Goal: Information Seeking & Learning: Learn about a topic

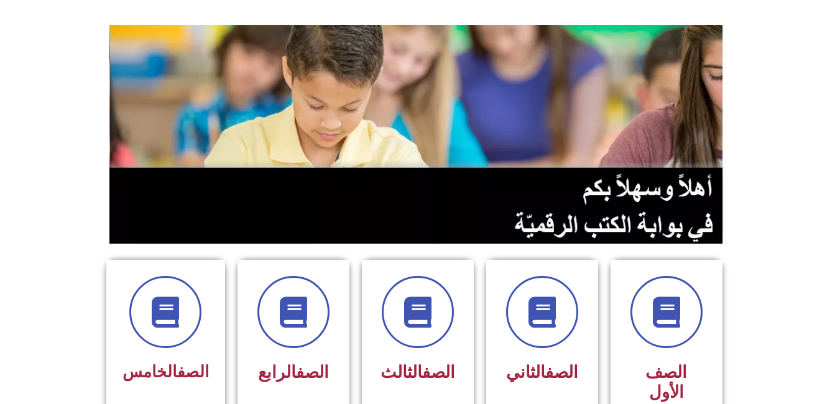
scroll to position [80, 0]
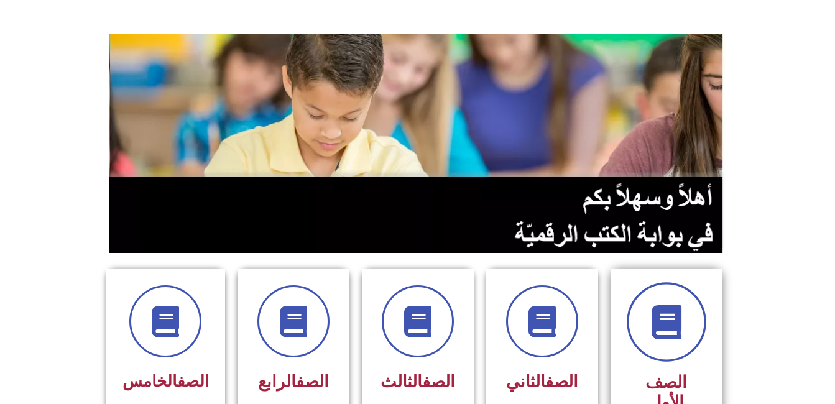
click at [656, 344] on span at bounding box center [666, 322] width 80 height 80
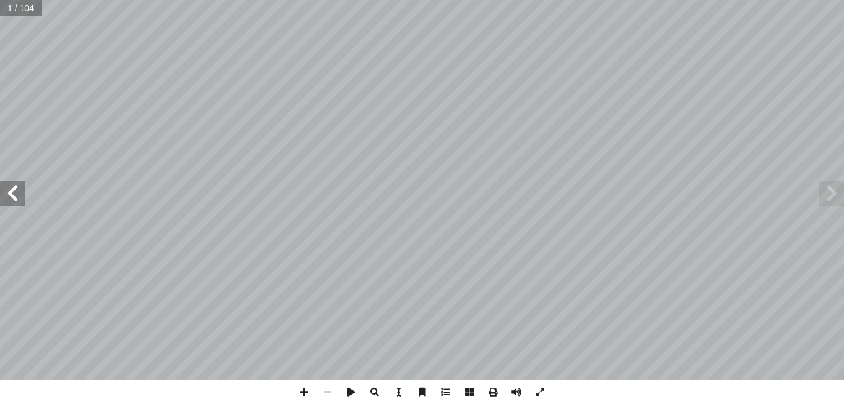
click at [9, 196] on span at bounding box center [12, 193] width 25 height 25
click at [9, 192] on span at bounding box center [12, 193] width 25 height 25
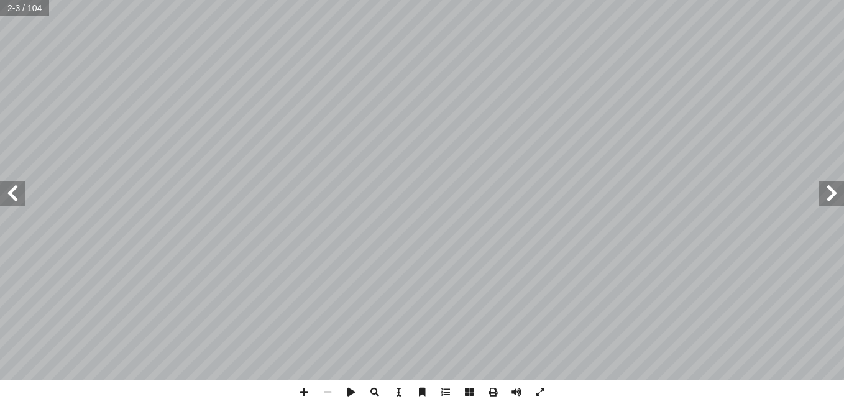
click at [9, 192] on span at bounding box center [12, 193] width 25 height 25
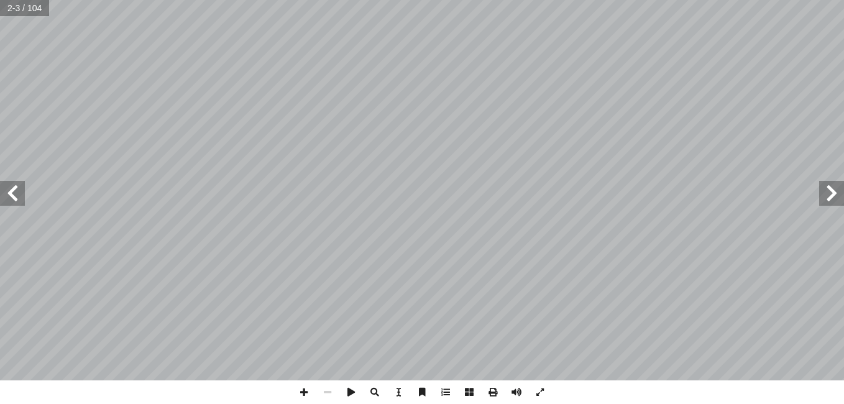
click at [9, 192] on span at bounding box center [12, 193] width 25 height 25
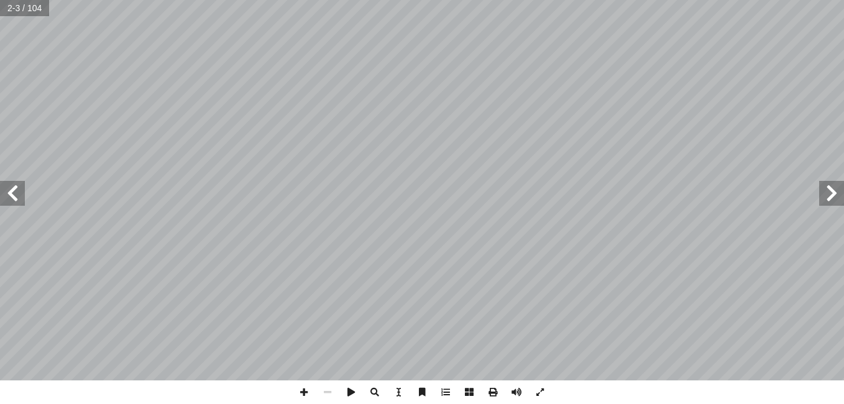
click at [9, 192] on span at bounding box center [12, 193] width 25 height 25
click at [836, 193] on span at bounding box center [831, 193] width 25 height 25
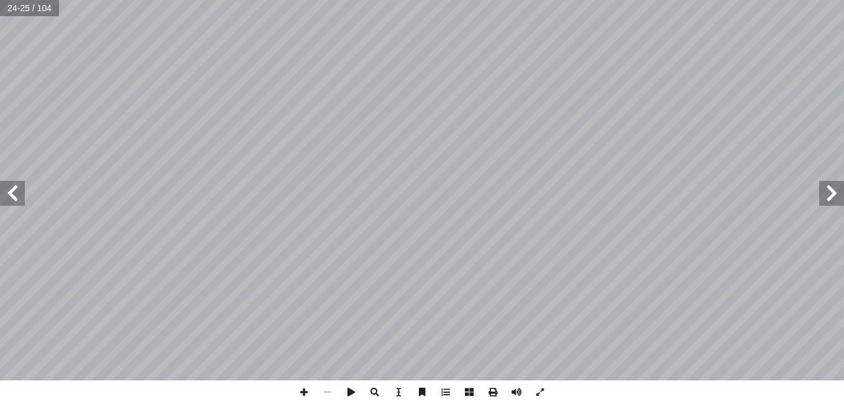
click at [836, 193] on span at bounding box center [831, 193] width 25 height 25
click at [834, 192] on span at bounding box center [831, 193] width 25 height 25
click at [16, 197] on span at bounding box center [12, 193] width 25 height 25
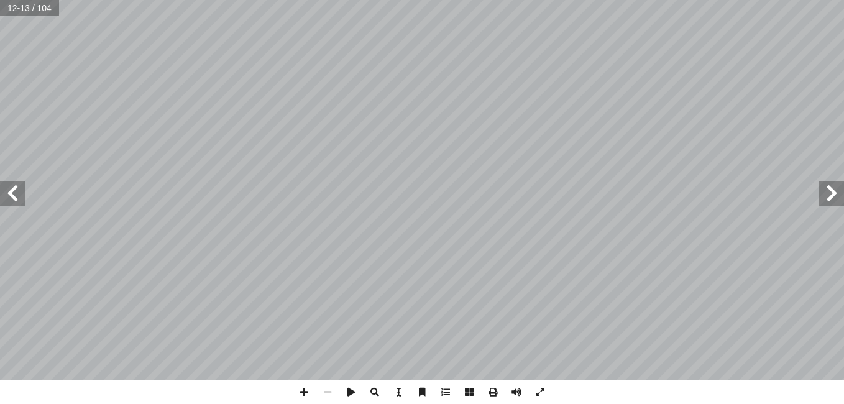
click at [16, 197] on span at bounding box center [12, 193] width 25 height 25
click at [301, 401] on span at bounding box center [304, 392] width 24 height 24
click at [21, 202] on span at bounding box center [12, 193] width 25 height 25
click at [830, 205] on span at bounding box center [831, 193] width 25 height 25
click at [334, 391] on span at bounding box center [328, 392] width 24 height 24
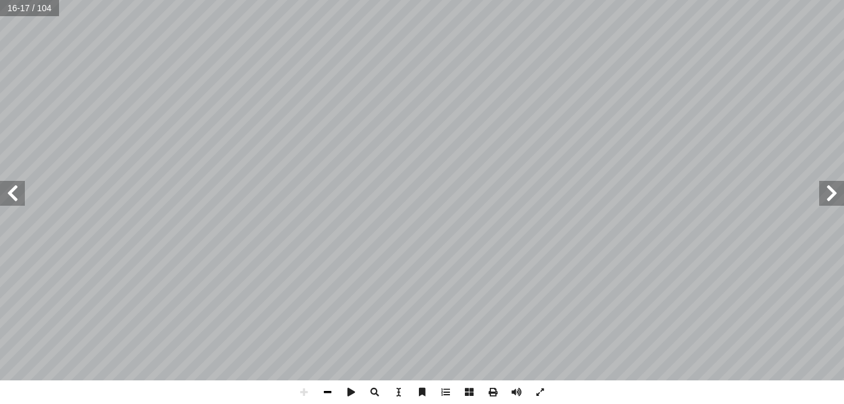
click at [329, 393] on span at bounding box center [328, 392] width 24 height 24
click at [12, 193] on span at bounding box center [12, 193] width 25 height 25
click at [307, 391] on span at bounding box center [304, 392] width 24 height 24
click at [17, 196] on span at bounding box center [12, 193] width 25 height 25
